Goal: Navigation & Orientation: Find specific page/section

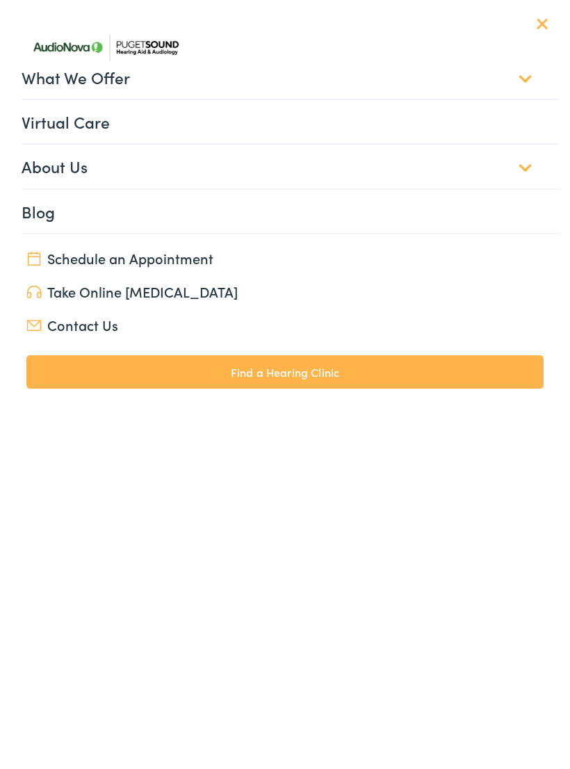
click at [134, 76] on link "What We Offer" at bounding box center [290, 77] width 536 height 43
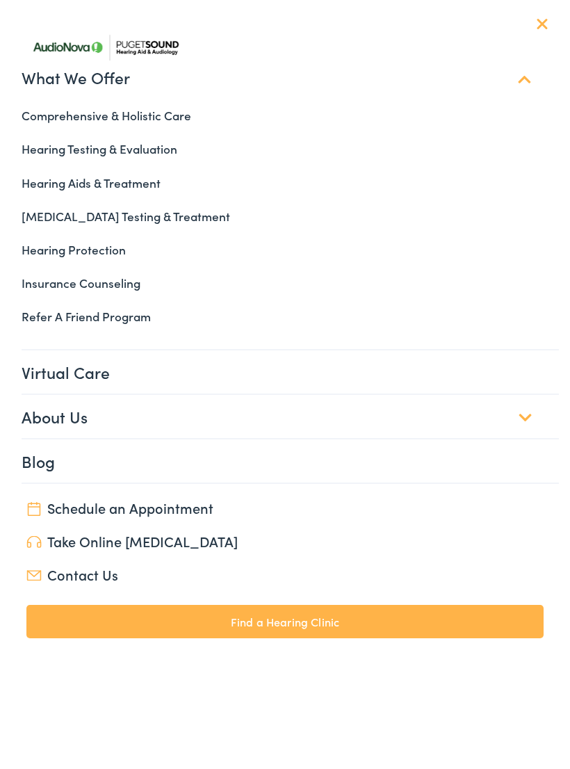
click at [92, 418] on link "About Us" at bounding box center [290, 416] width 536 height 43
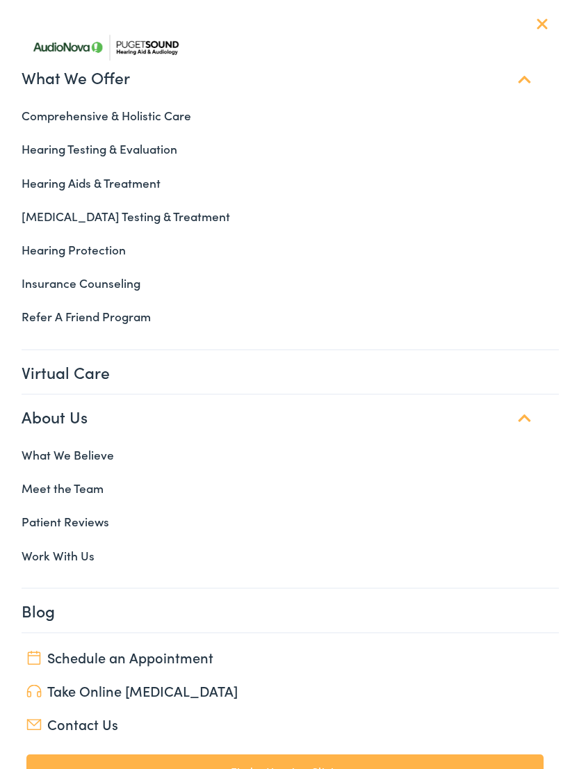
click at [92, 479] on link "Meet the Team" at bounding box center [284, 487] width 547 height 33
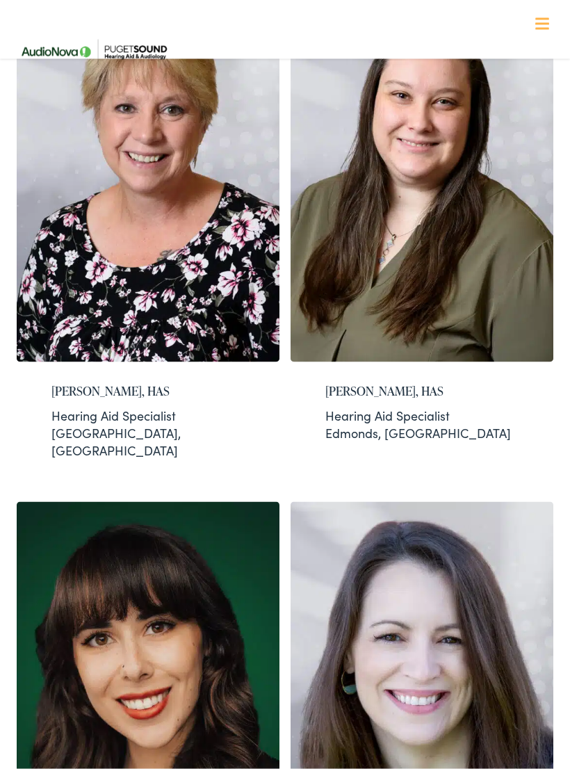
scroll to position [1835, 0]
click at [433, 230] on img at bounding box center [421, 178] width 263 height 368
